Goal: Information Seeking & Learning: Learn about a topic

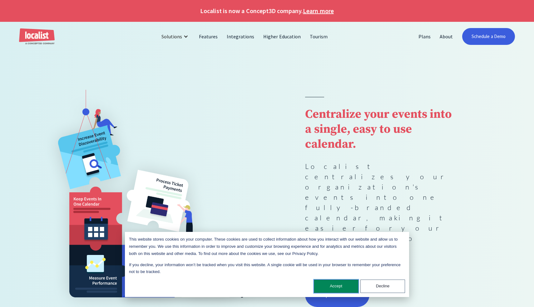
click at [346, 288] on button "Accept" at bounding box center [336, 286] width 45 height 13
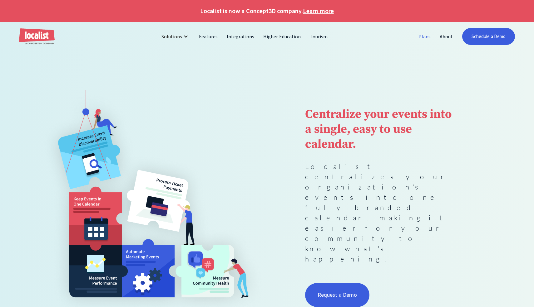
click at [425, 32] on link "Plans" at bounding box center [424, 36] width 21 height 15
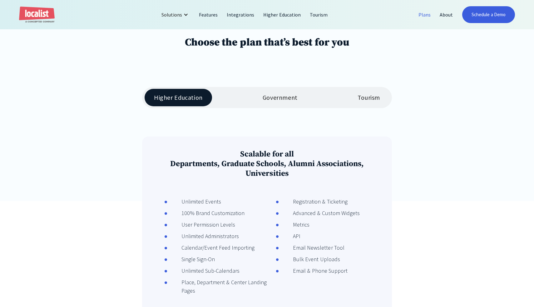
scroll to position [92, 0]
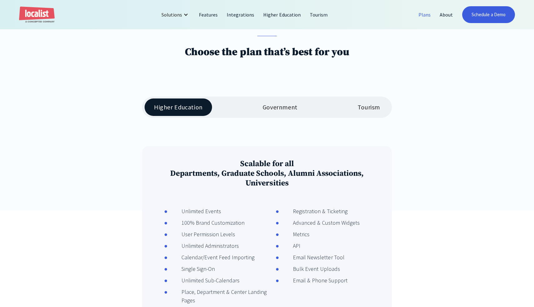
click at [369, 110] on div "Tourism" at bounding box center [368, 107] width 22 height 7
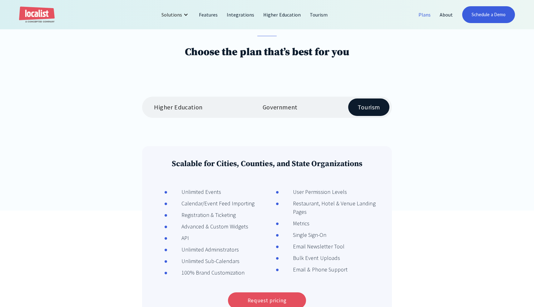
click at [273, 104] on div "Government" at bounding box center [279, 107] width 35 height 7
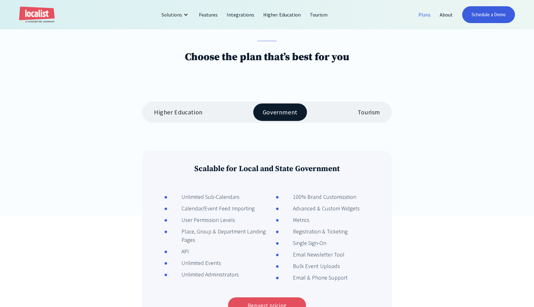
scroll to position [89, 0]
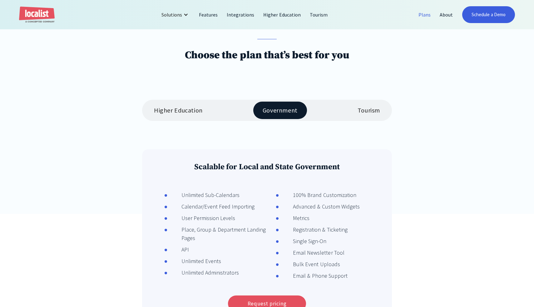
click at [180, 113] on div "Higher Education" at bounding box center [178, 110] width 49 height 7
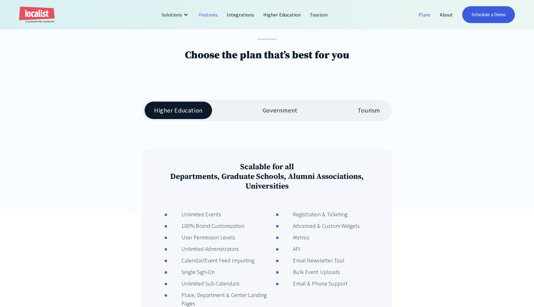
click at [210, 15] on link "Features" at bounding box center [208, 14] width 28 height 15
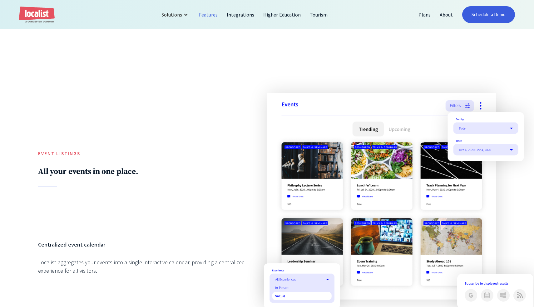
scroll to position [471, 0]
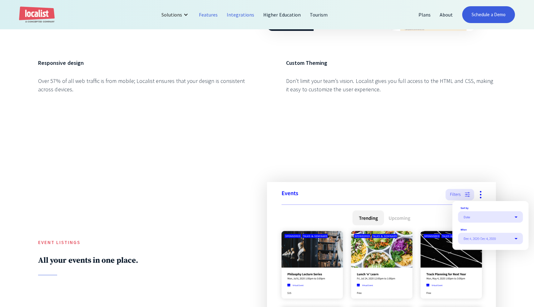
click at [252, 11] on link "Integrations" at bounding box center [240, 14] width 37 height 15
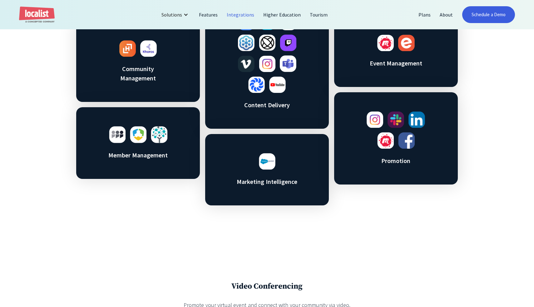
scroll to position [314, 0]
